Goal: Browse casually

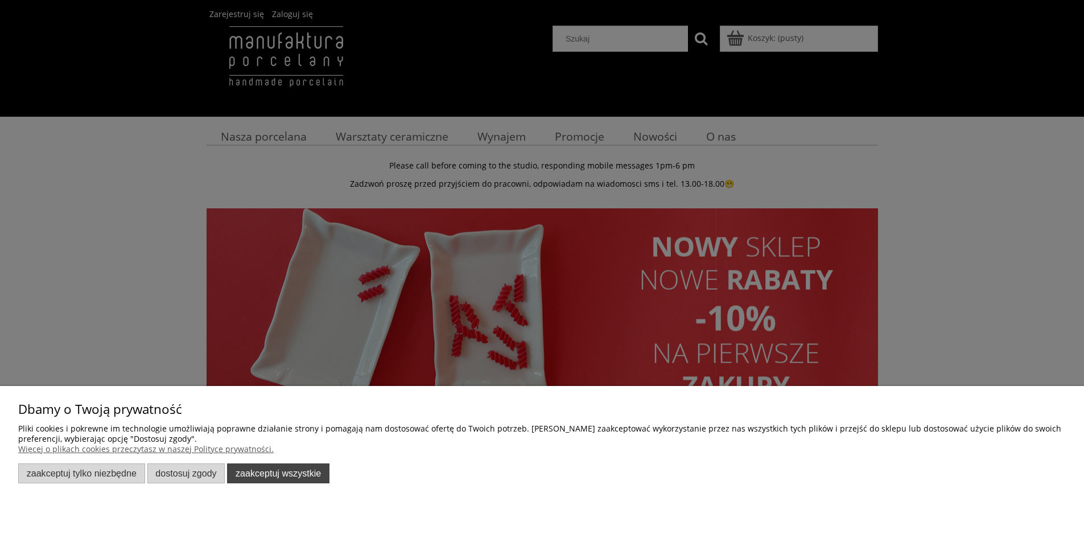
click at [252, 471] on button "Zaakceptuj wszystkie" at bounding box center [278, 473] width 102 height 20
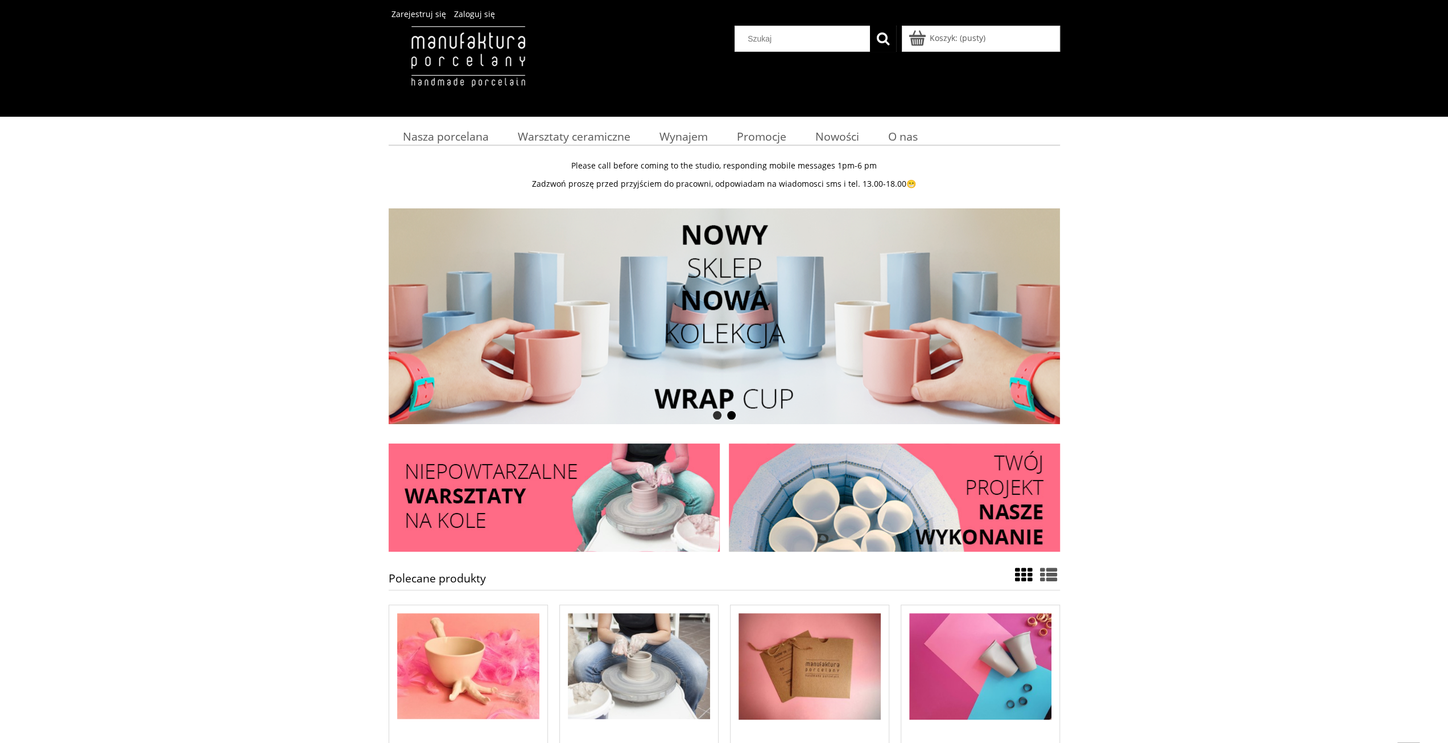
click at [430, 53] on img at bounding box center [468, 68] width 159 height 85
